Goal: Information Seeking & Learning: Learn about a topic

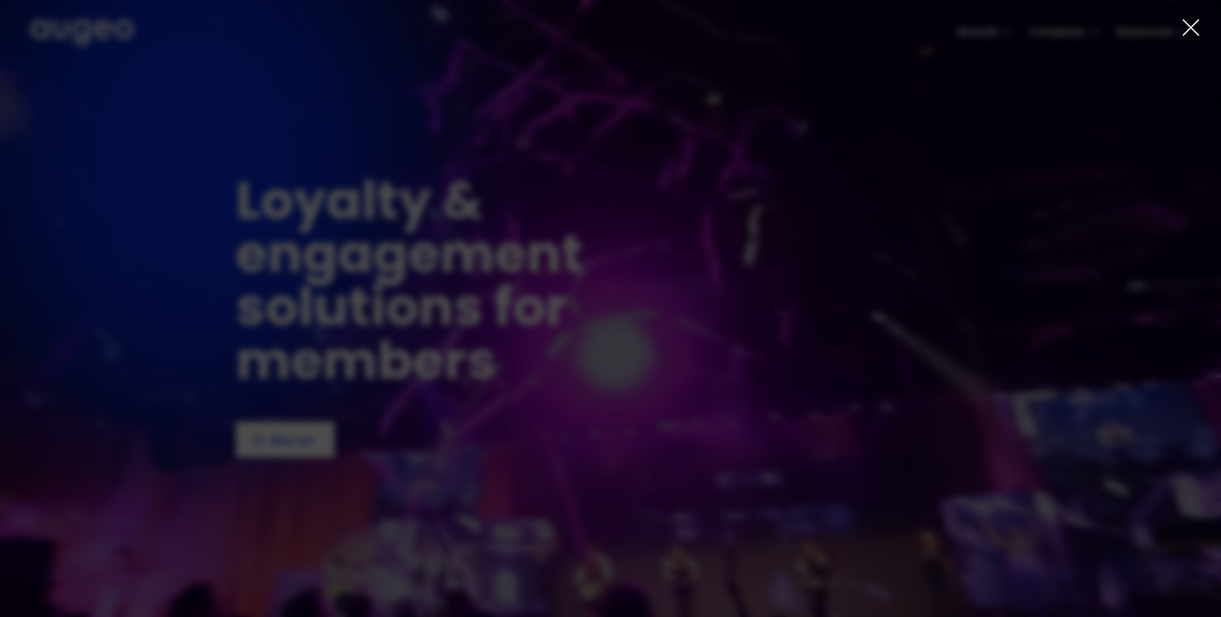
click at [1188, 22] on icon at bounding box center [1190, 27] width 19 height 19
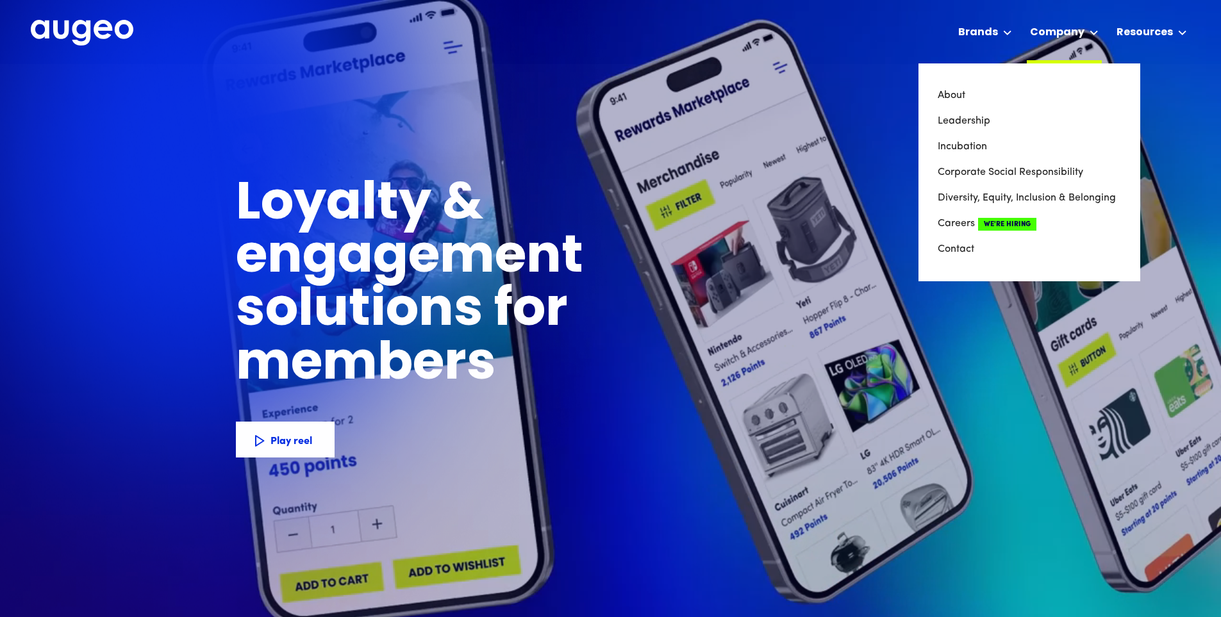
click at [1094, 31] on icon at bounding box center [1093, 32] width 9 height 5
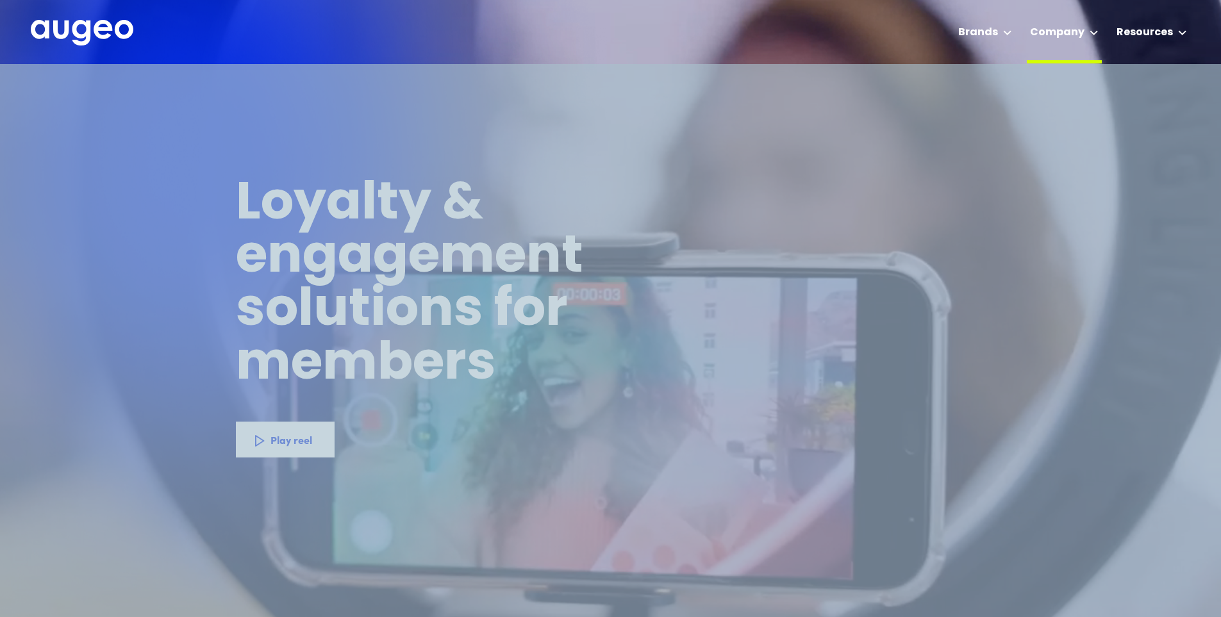
click at [1094, 31] on icon at bounding box center [1093, 32] width 9 height 5
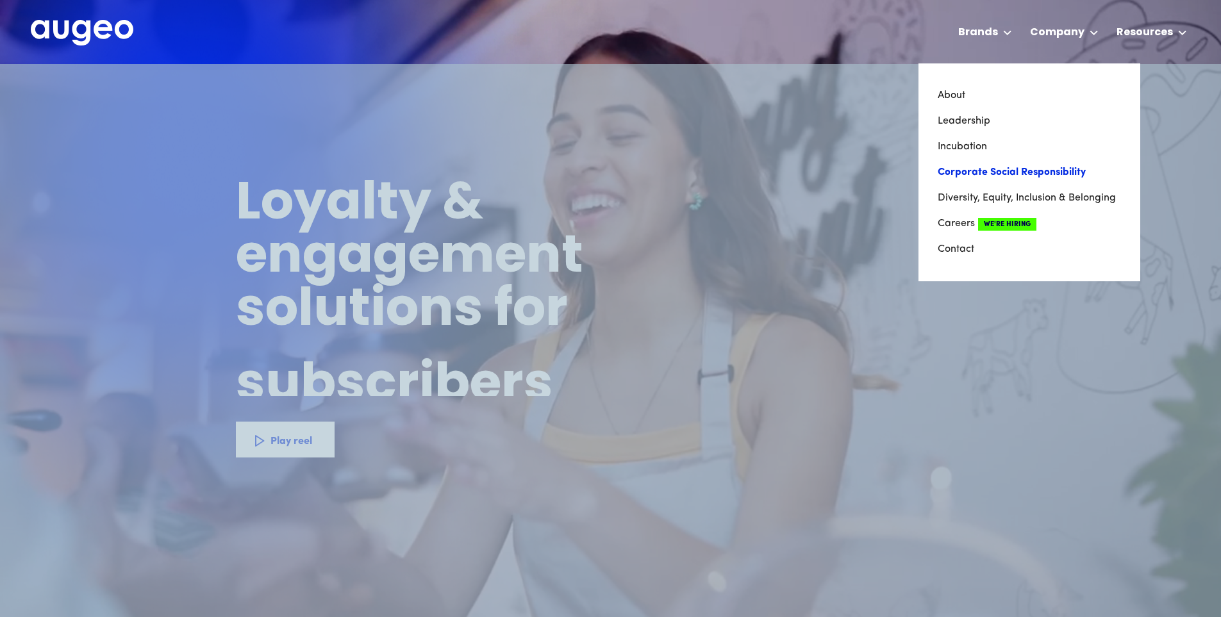
click at [1015, 172] on link "Corporate Social Responsibility" at bounding box center [1028, 173] width 183 height 26
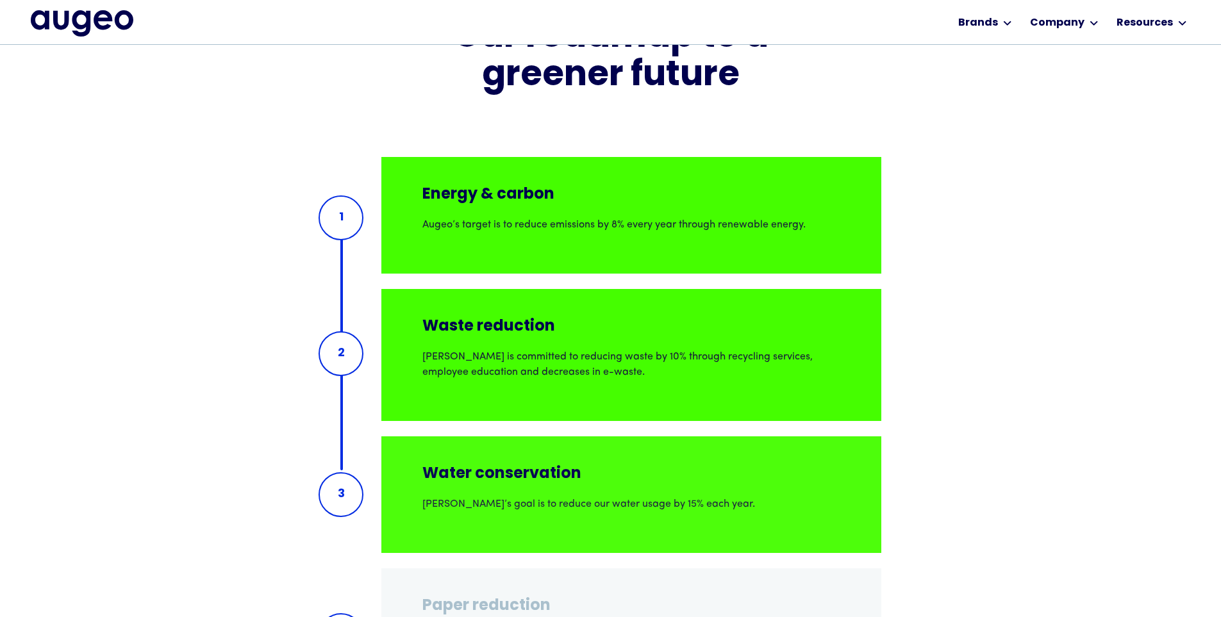
scroll to position [1938, 0]
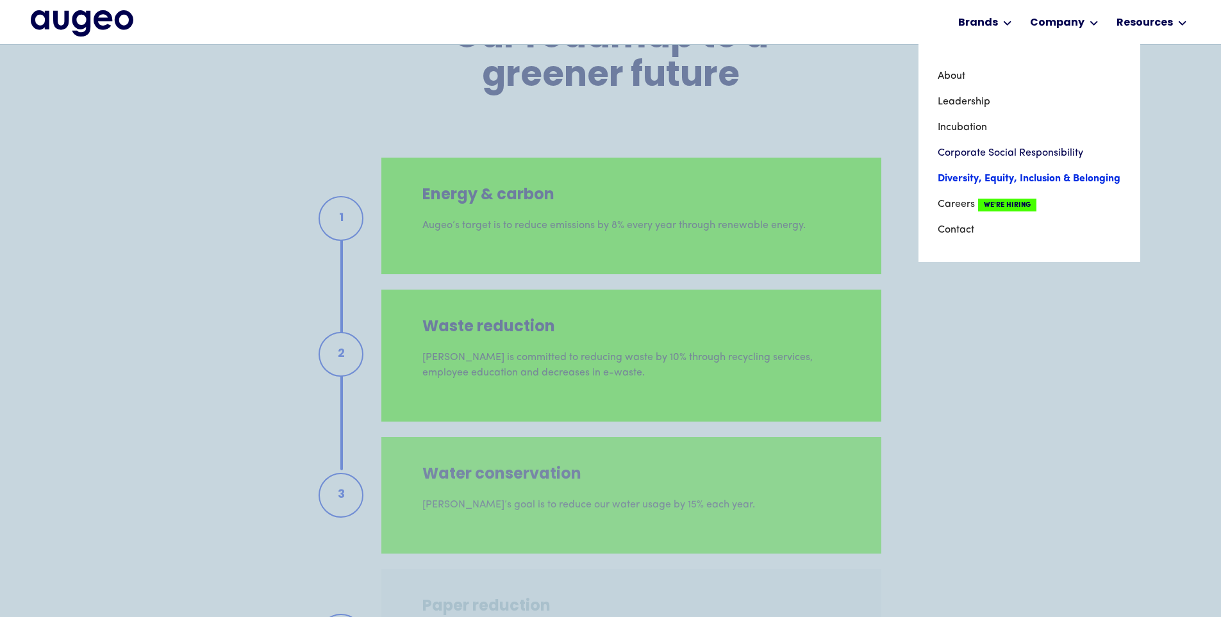
click at [1007, 179] on link "Diversity, Equity, Inclusion & Belonging" at bounding box center [1028, 179] width 183 height 26
